Goal: Task Accomplishment & Management: Use online tool/utility

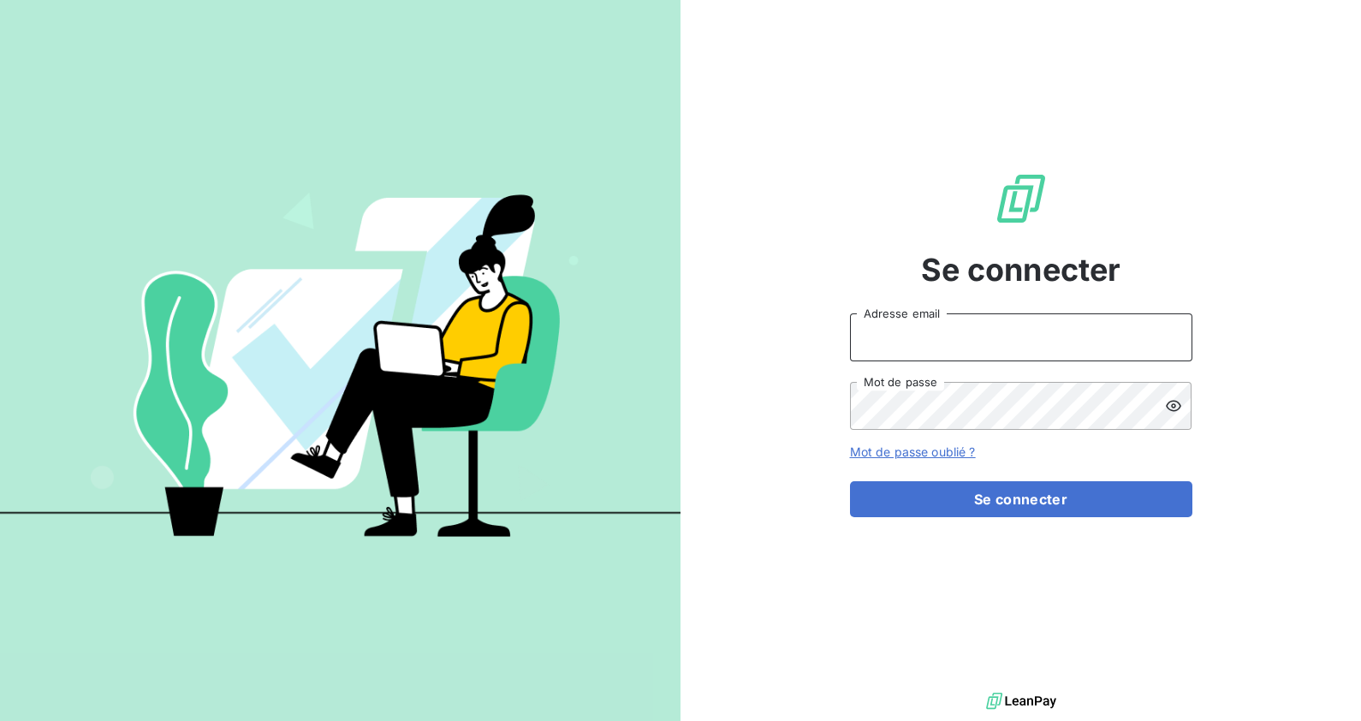
type input "[EMAIL_ADDRESS][PERSON_NAME][DOMAIN_NAME]"
click at [1086, 493] on button "Se connecter" at bounding box center [1021, 499] width 342 height 36
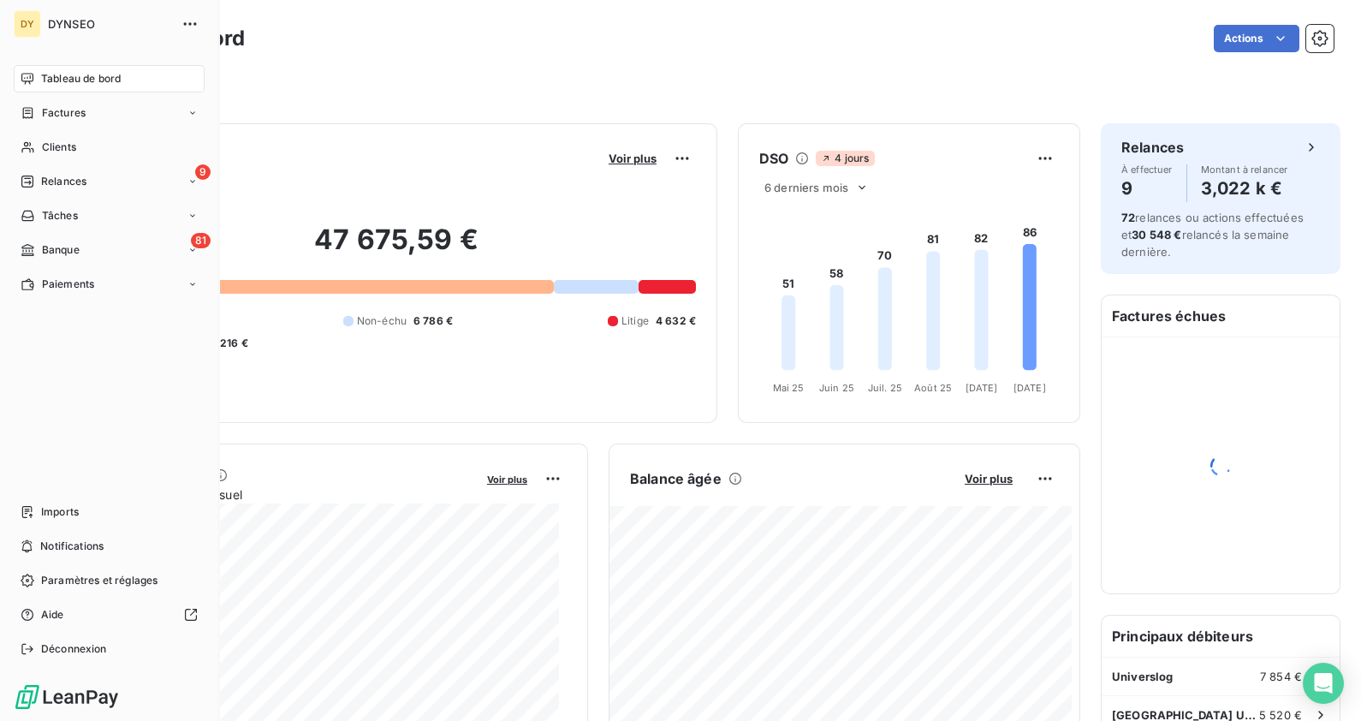
click at [42, 246] on span "Banque" at bounding box center [61, 249] width 38 height 15
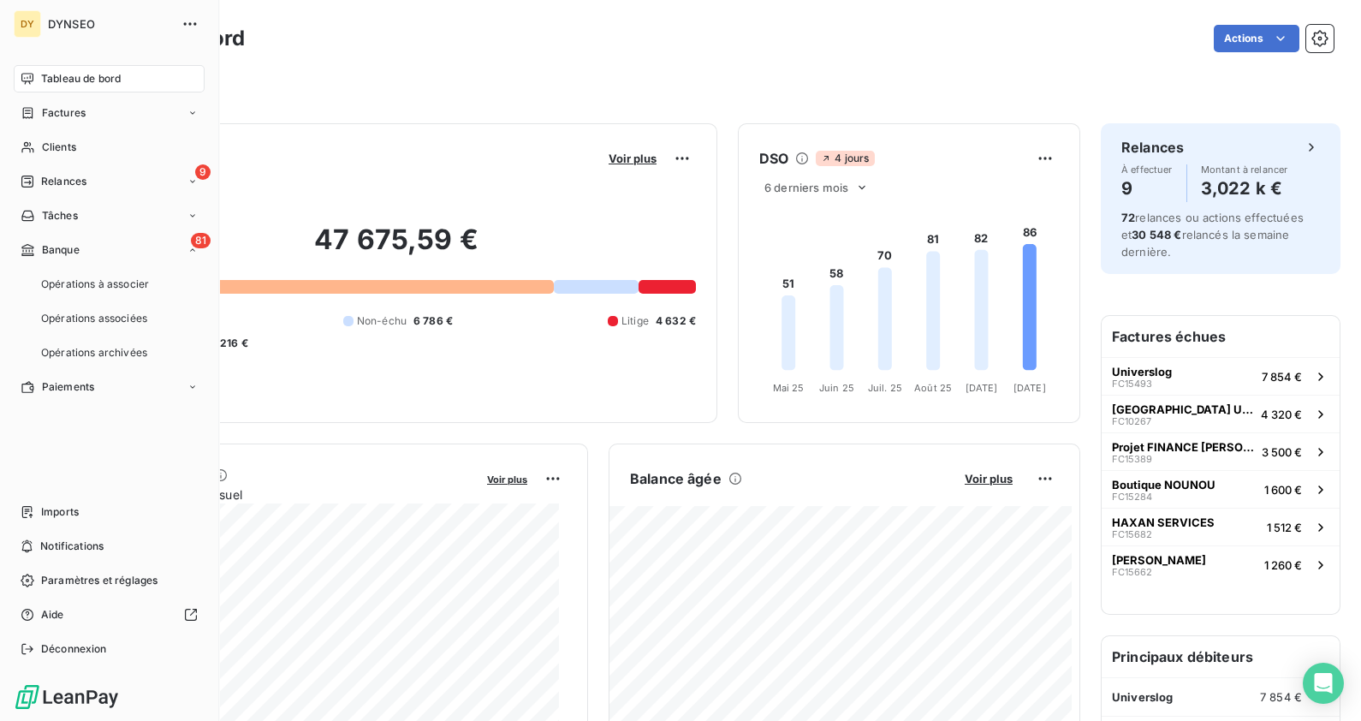
click at [71, 292] on div "Opérations à associer" at bounding box center [119, 283] width 170 height 27
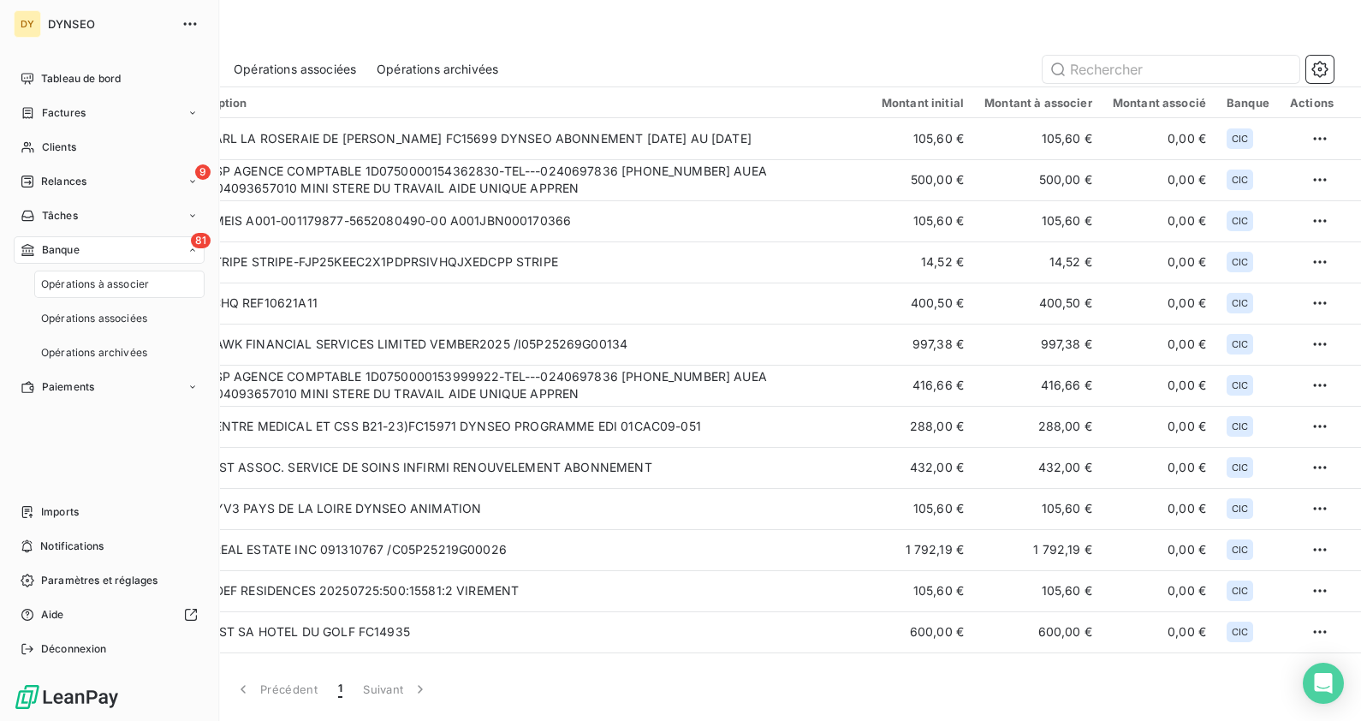
click at [83, 383] on span "Paiements" at bounding box center [68, 386] width 52 height 15
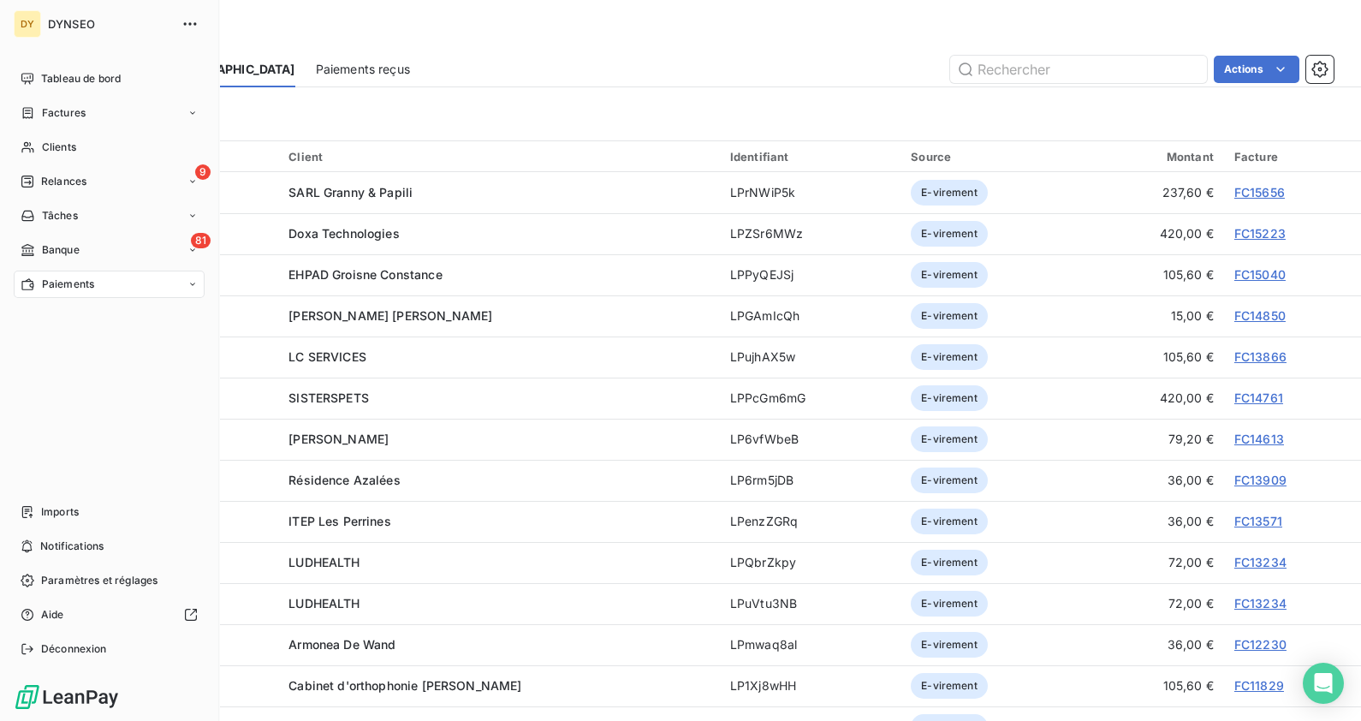
click at [40, 245] on div "Banque" at bounding box center [50, 249] width 59 height 15
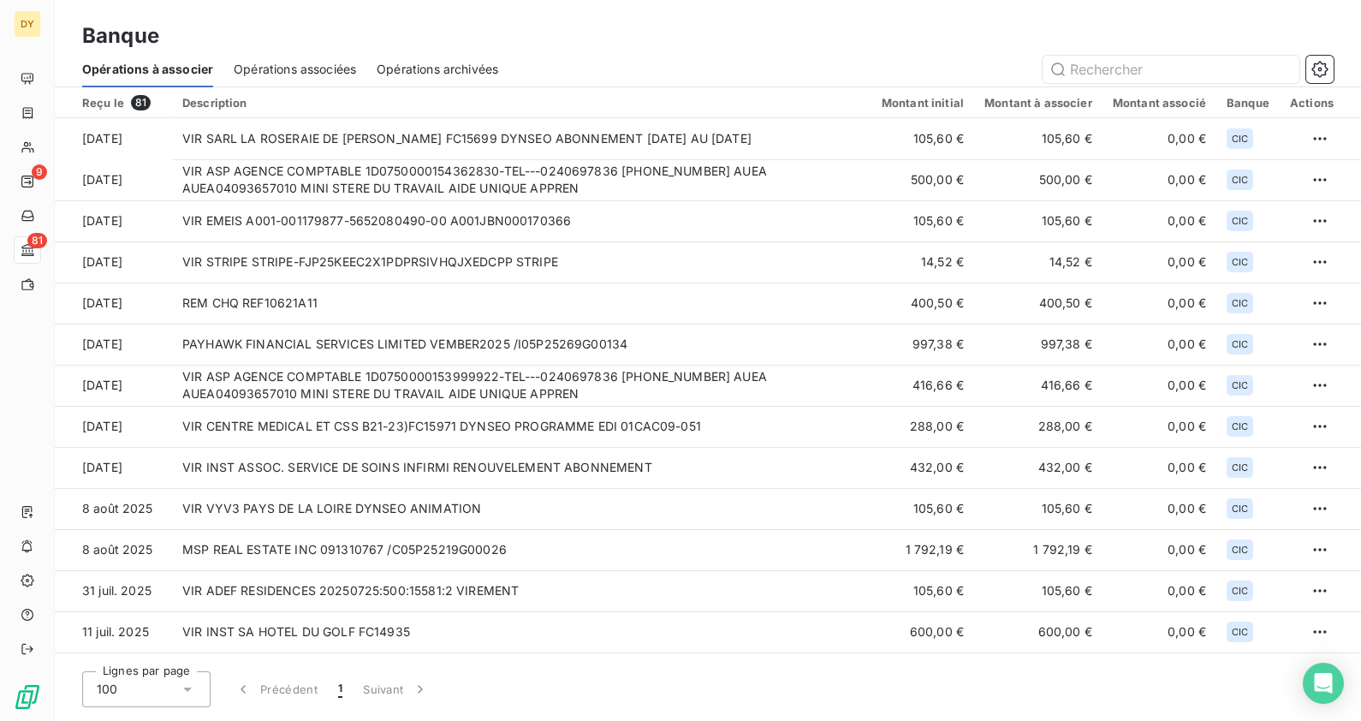
click at [261, 66] on span "Opérations associées" at bounding box center [295, 69] width 122 height 17
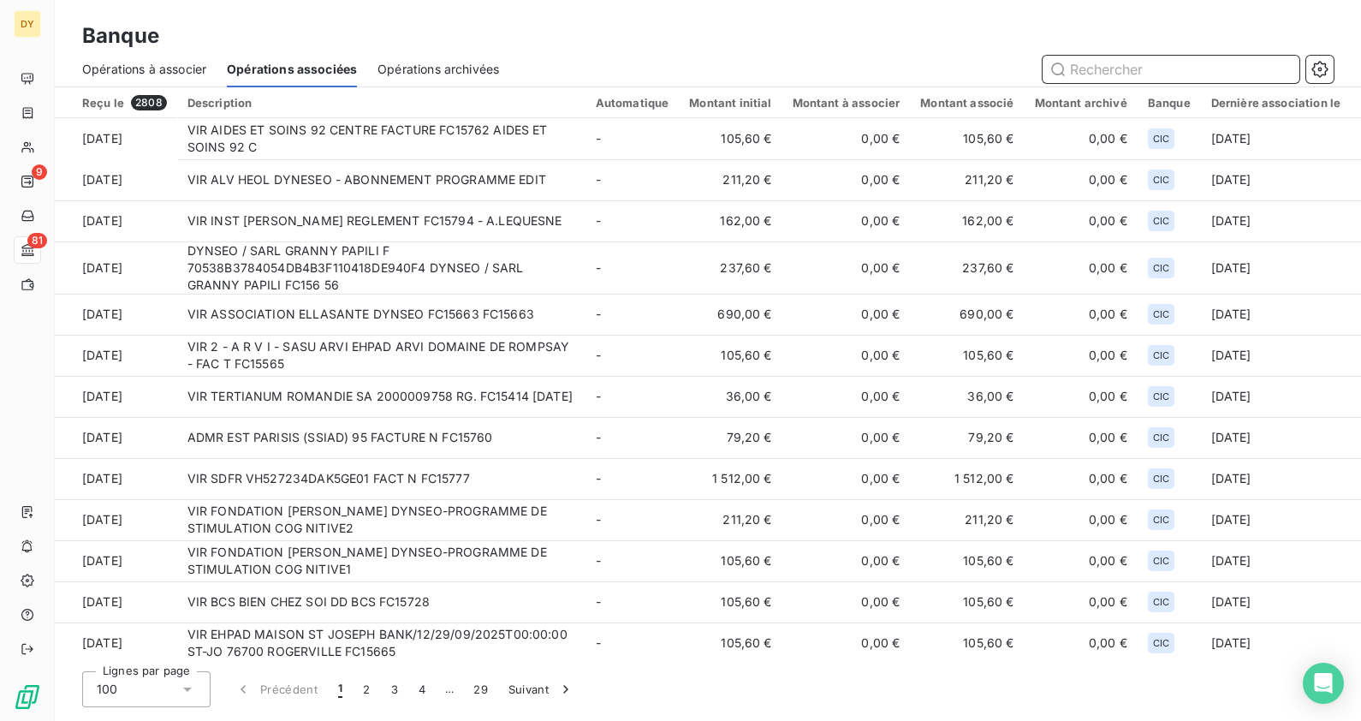
click at [133, 74] on span "Opérations à associer" at bounding box center [144, 69] width 124 height 17
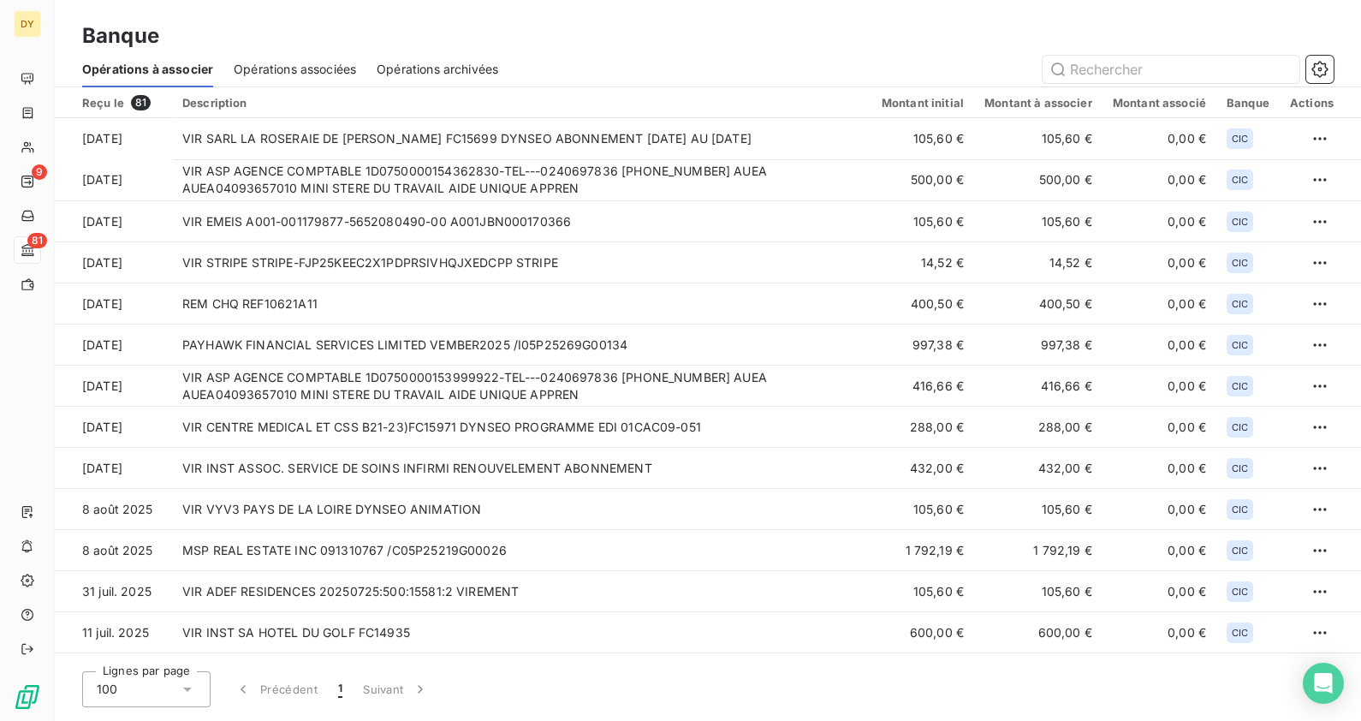
click at [330, 140] on td "VIR SARL LA ROSERAIE DE [PERSON_NAME] FC15699 DYNSEO ABONNEMENT [DATE] AU [DATE]" at bounding box center [521, 138] width 699 height 41
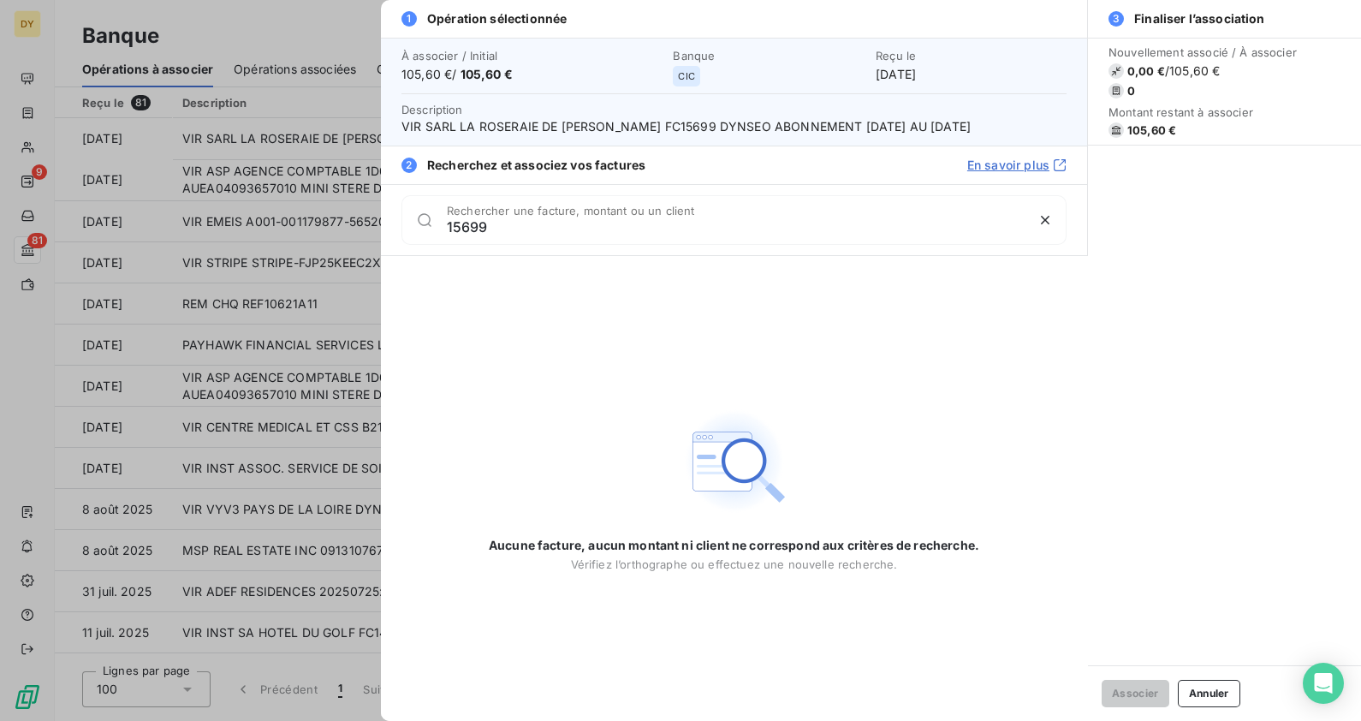
type input "15699"
